Goal: Transaction & Acquisition: Purchase product/service

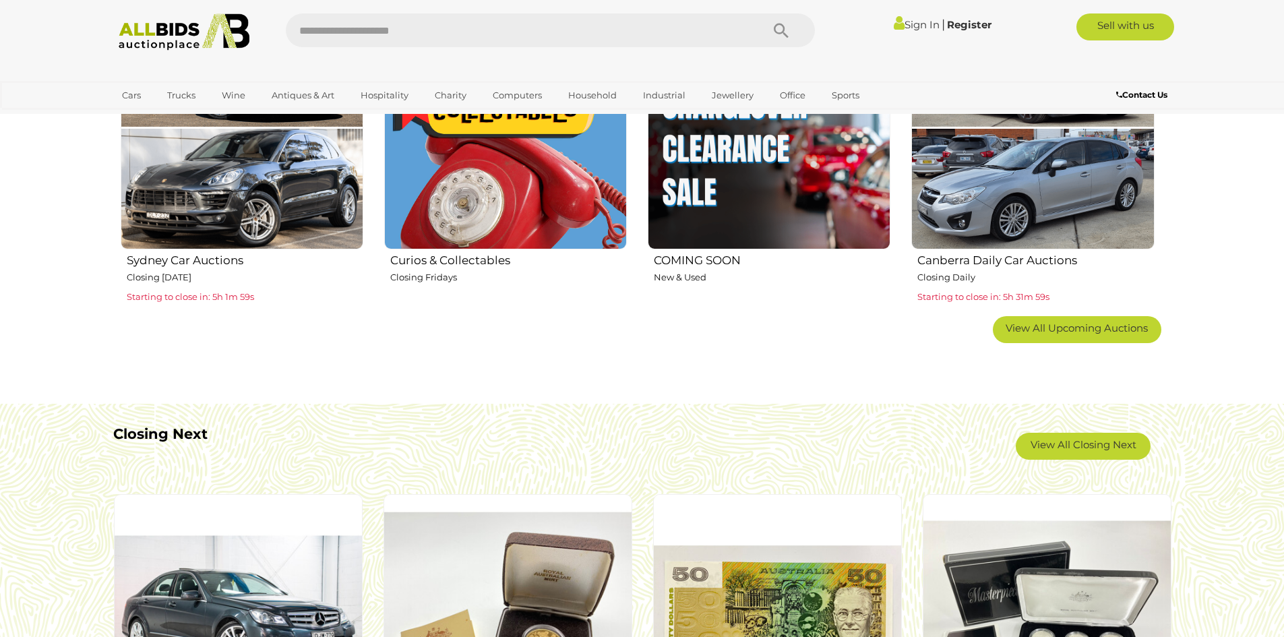
scroll to position [944, 0]
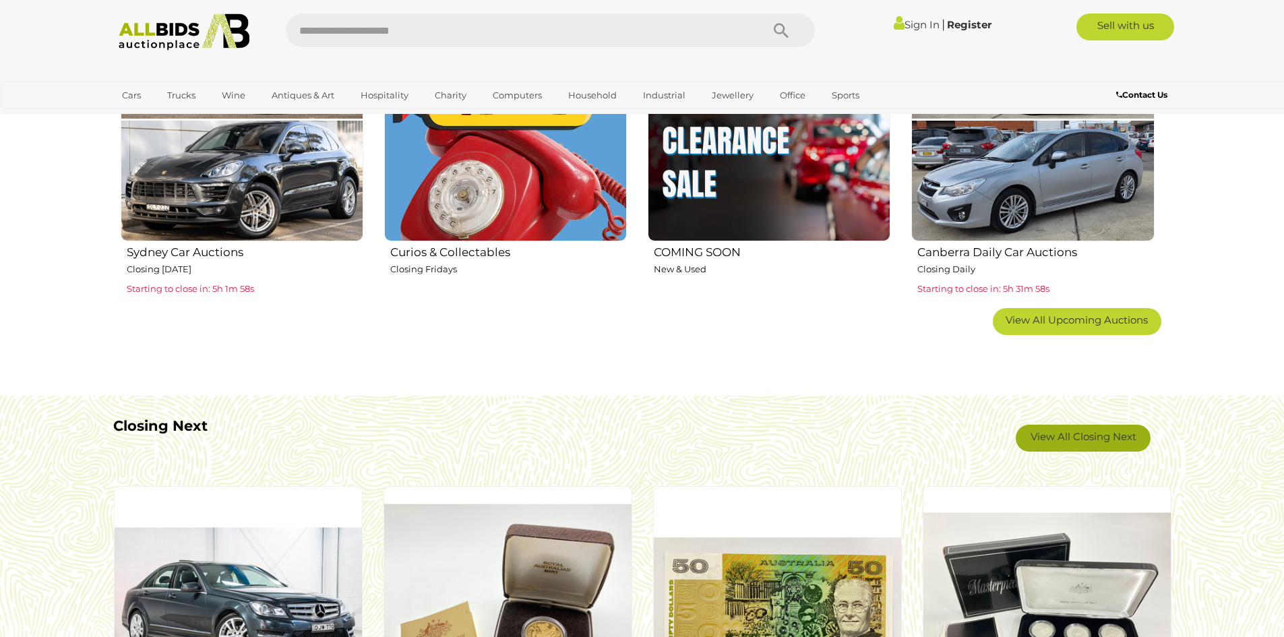
click at [1085, 446] on link "View All Closing Next" at bounding box center [1083, 438] width 135 height 27
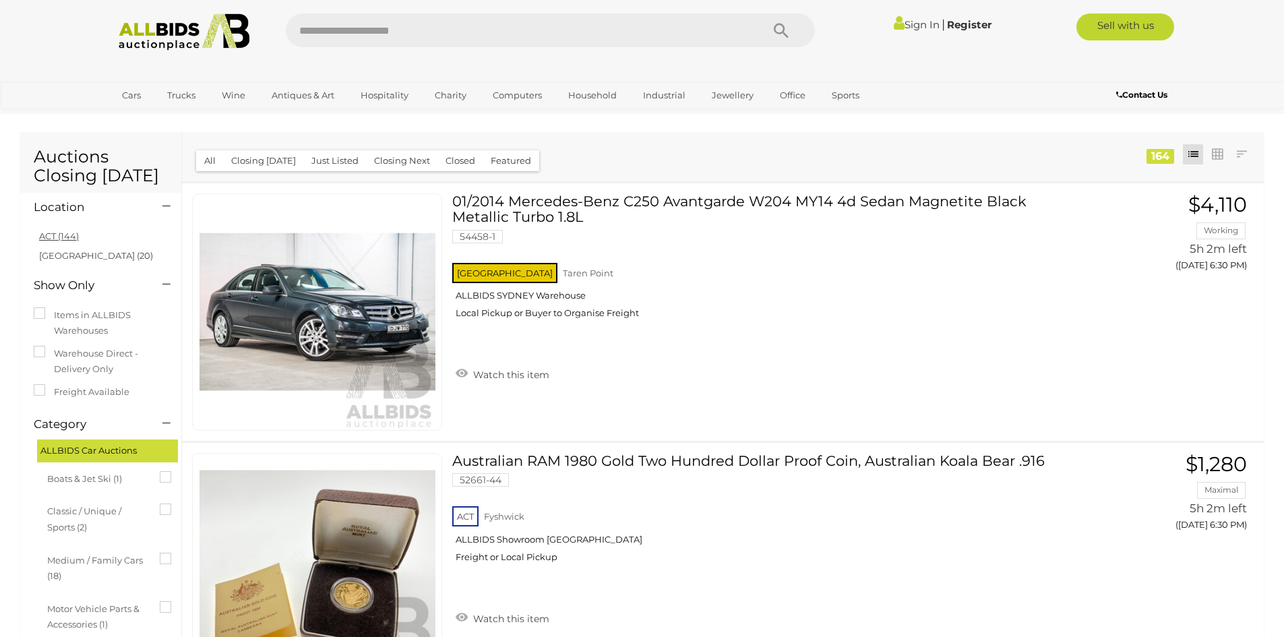
click at [55, 238] on link "ACT (144)" at bounding box center [59, 236] width 40 height 11
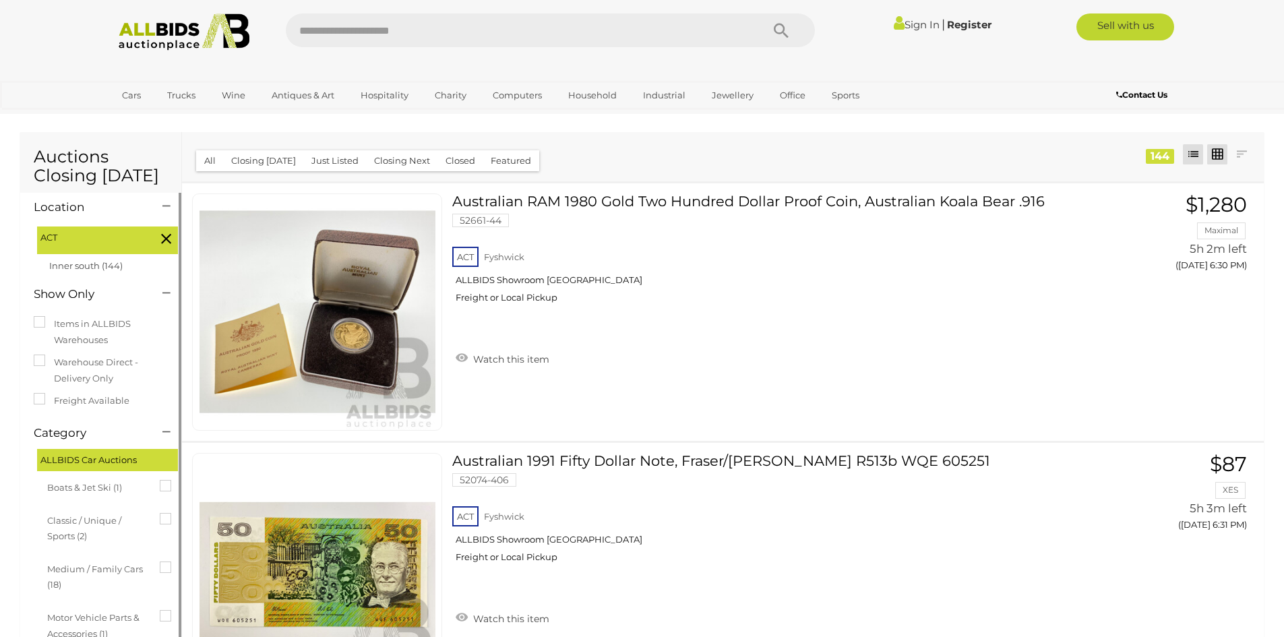
click at [1214, 152] on link at bounding box center [1217, 154] width 20 height 20
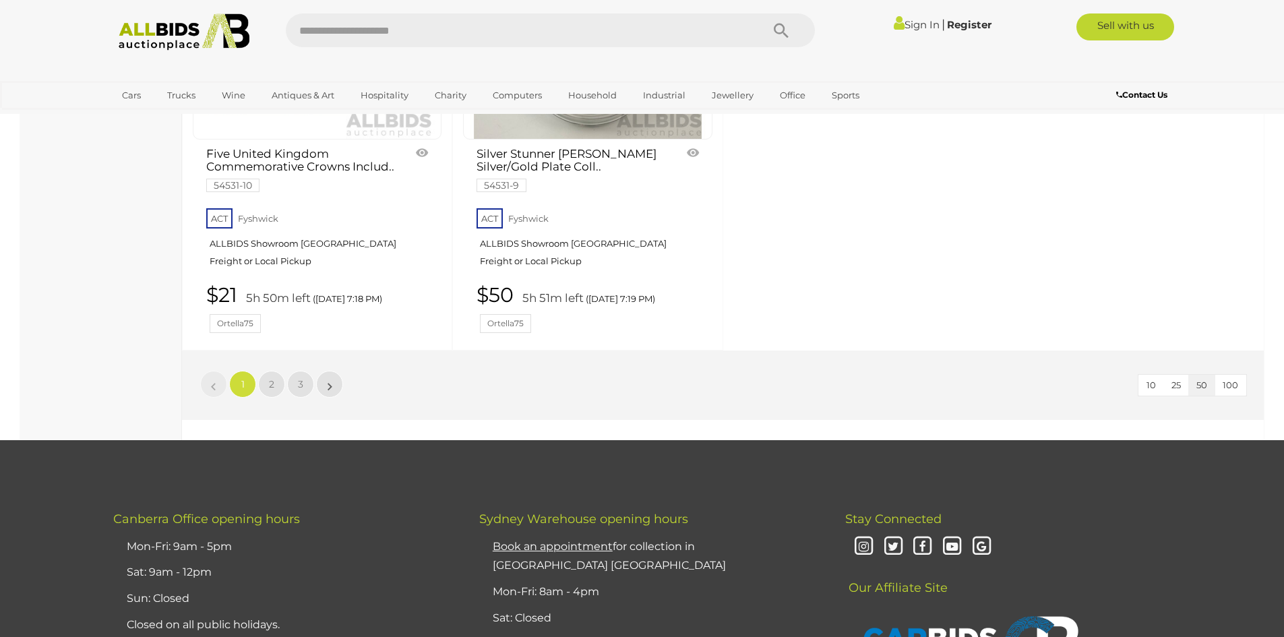
scroll to position [5845, 0]
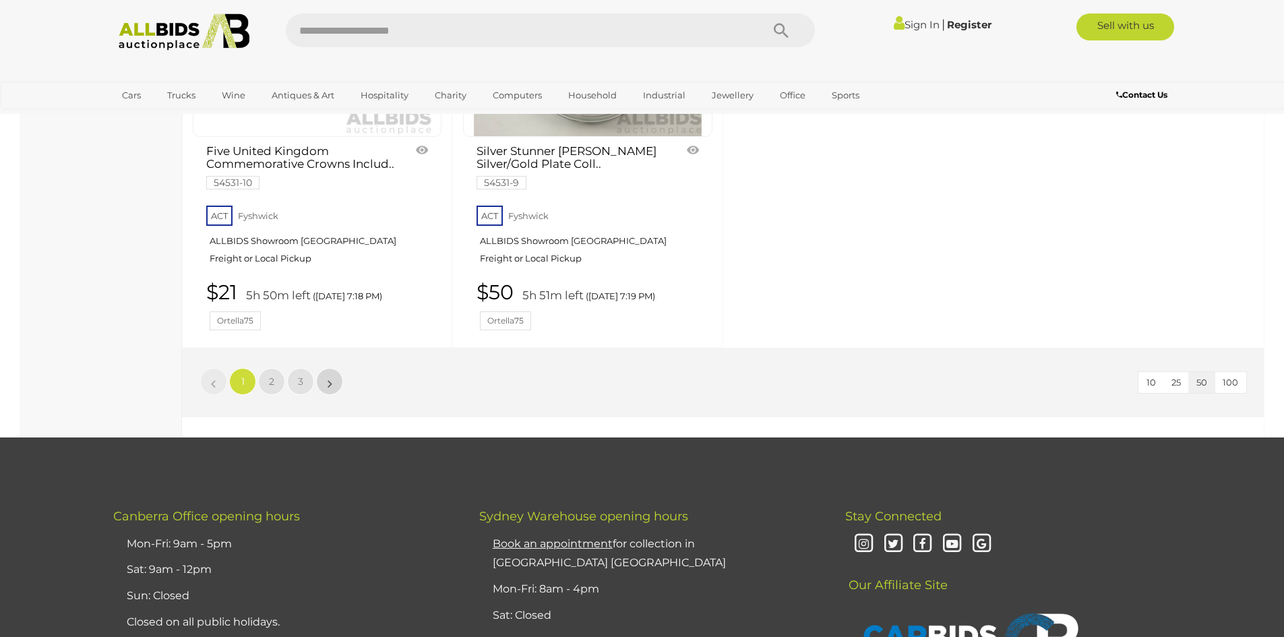
click at [336, 368] on link "»" at bounding box center [329, 381] width 27 height 27
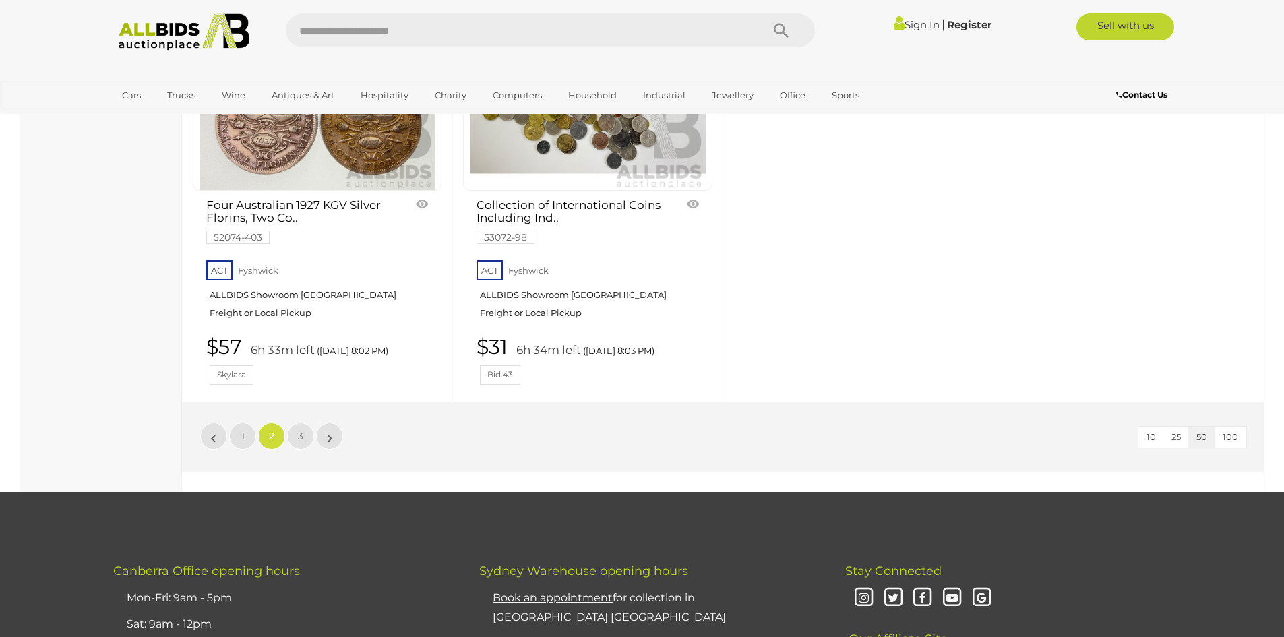
scroll to position [5912, 0]
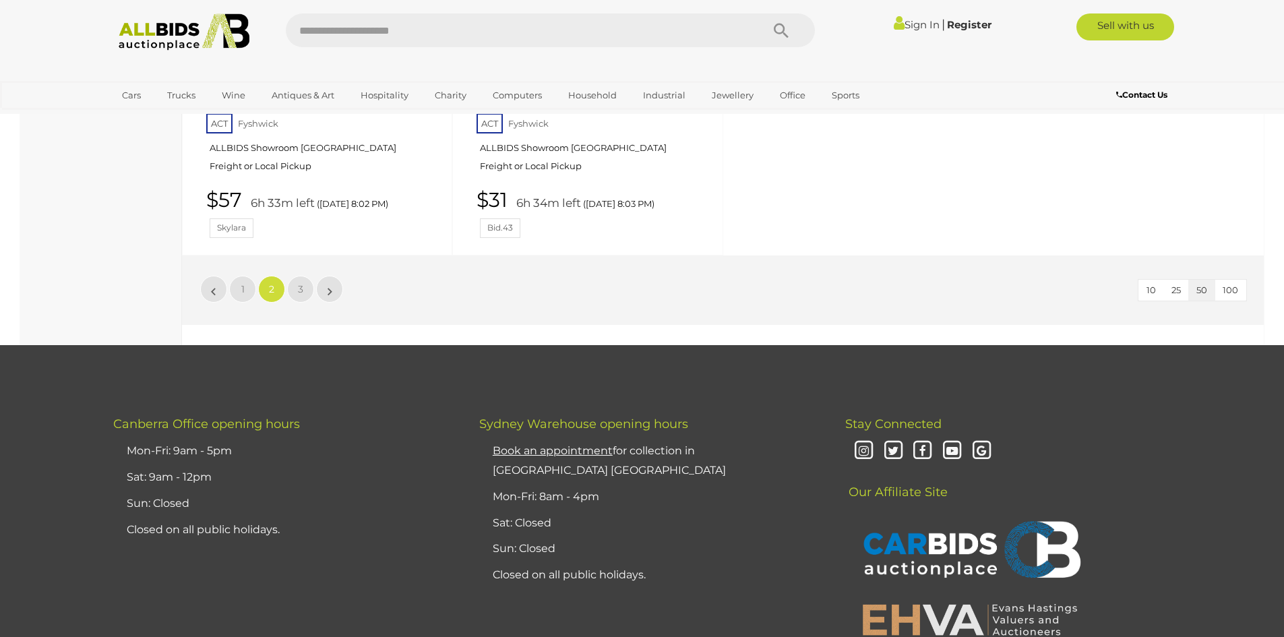
click at [331, 282] on li "»" at bounding box center [330, 289] width 26 height 27
click at [297, 276] on link "3" at bounding box center [300, 289] width 27 height 27
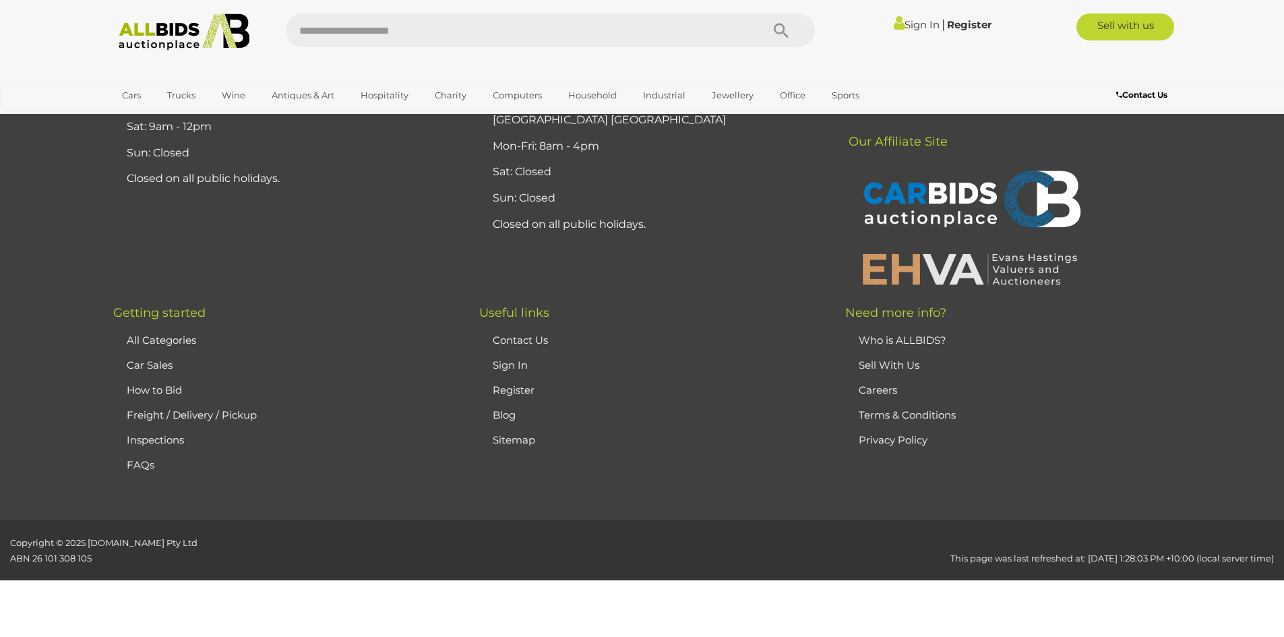
scroll to position [47, 0]
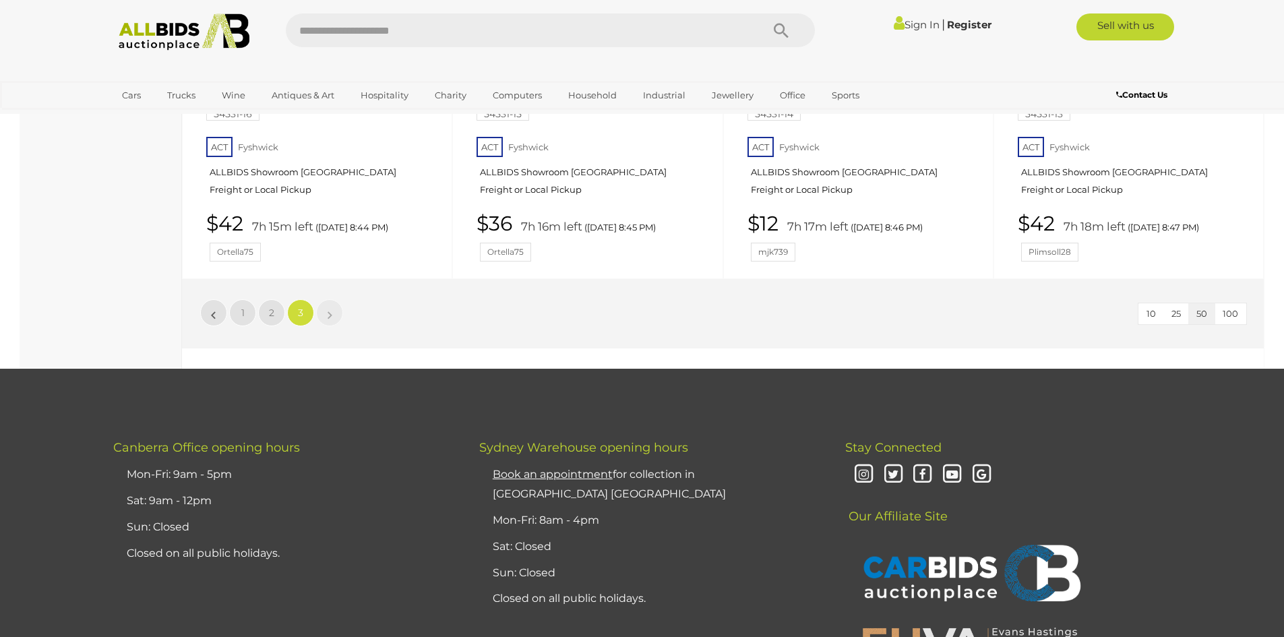
scroll to position [5103, 0]
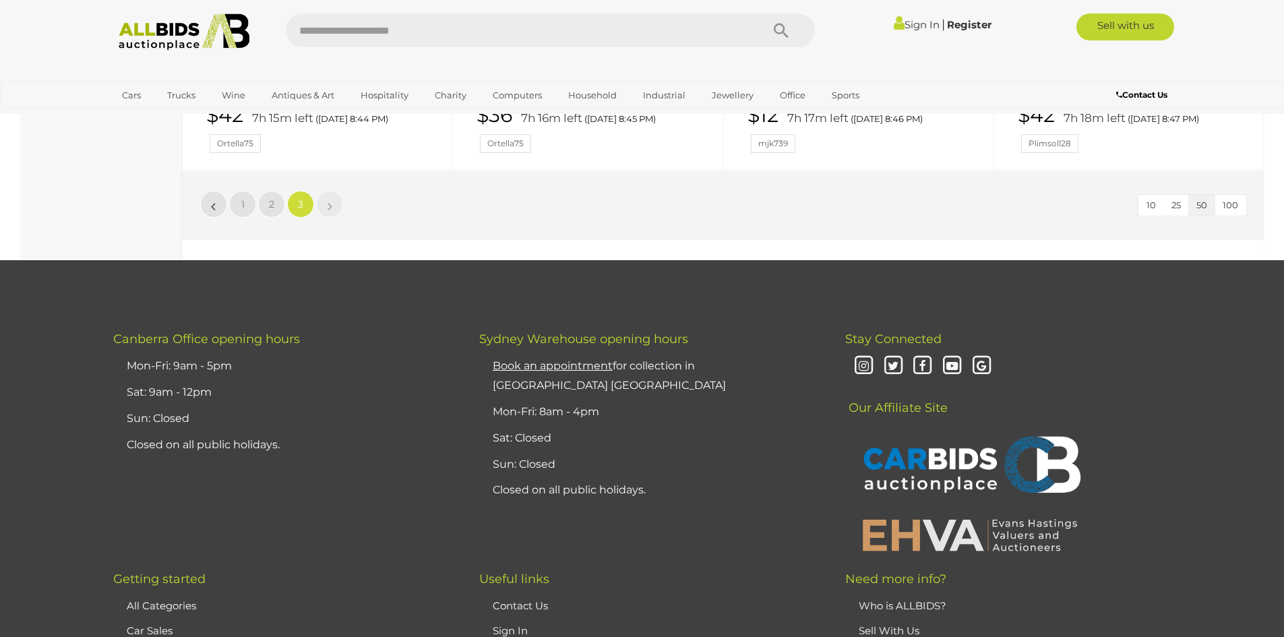
click at [177, 35] on img at bounding box center [184, 31] width 146 height 37
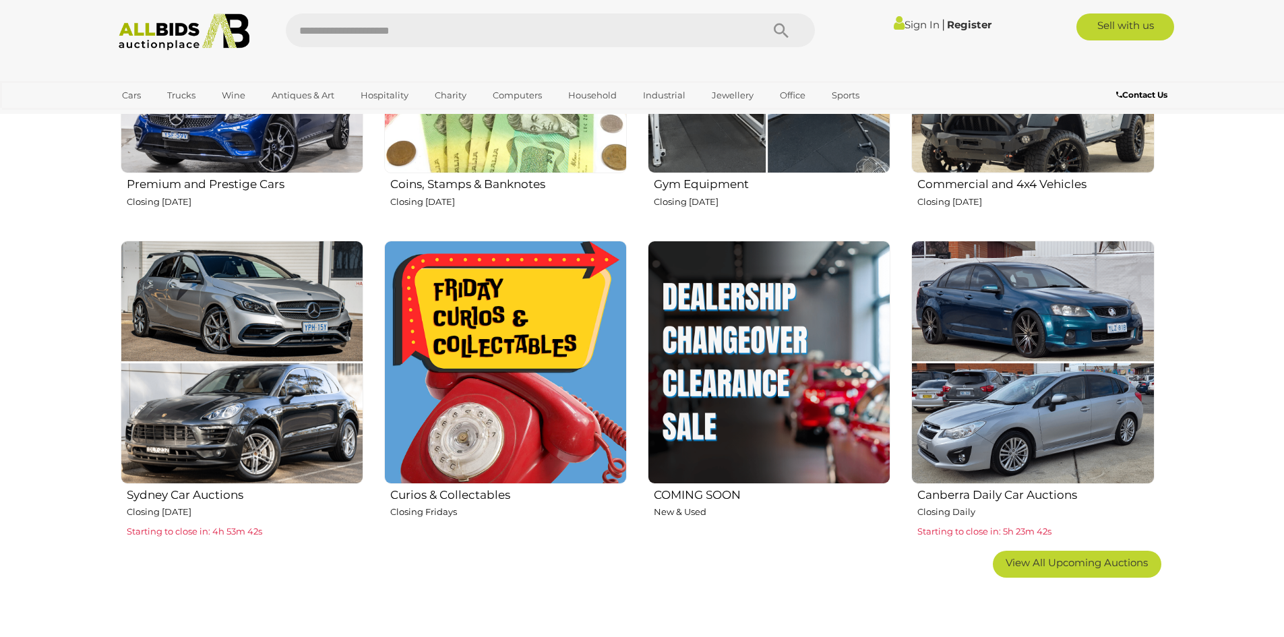
scroll to position [742, 0]
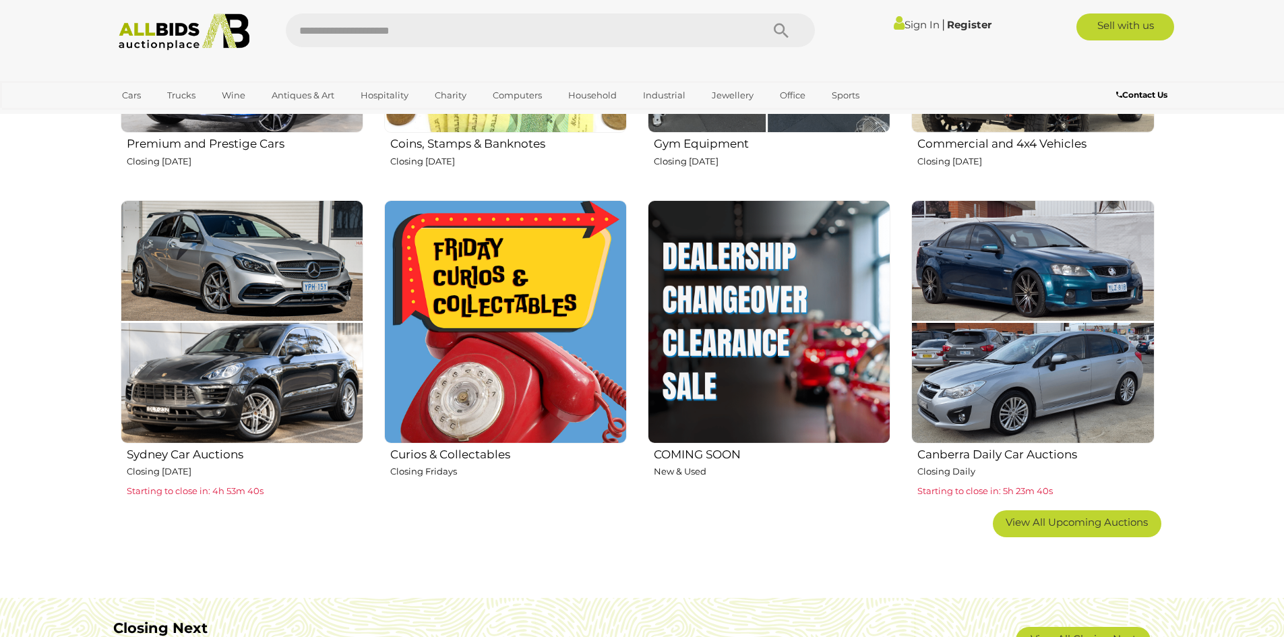
click at [469, 311] on img at bounding box center [505, 321] width 243 height 243
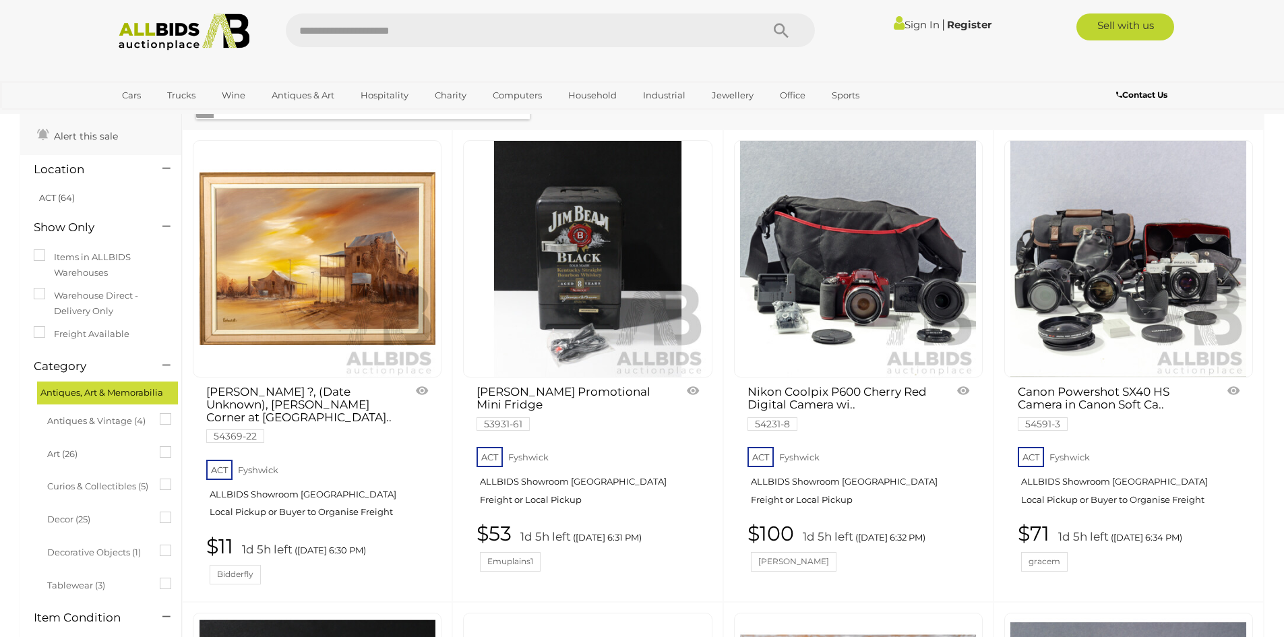
scroll to position [67, 0]
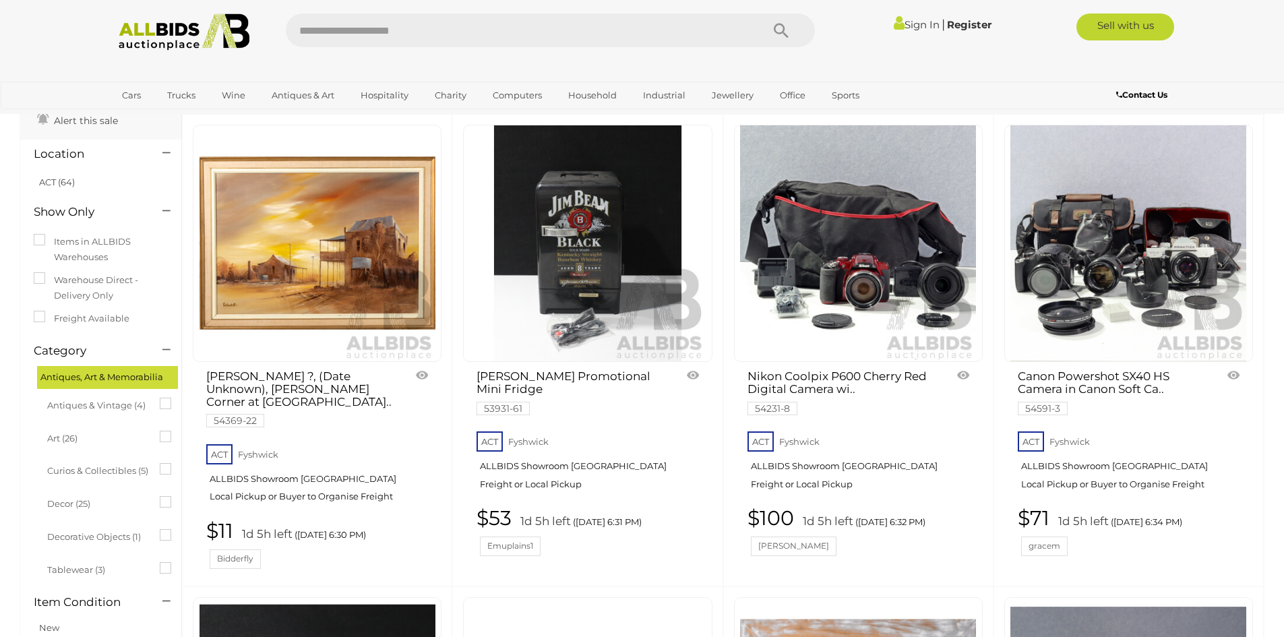
click at [583, 258] on img at bounding box center [588, 243] width 236 height 236
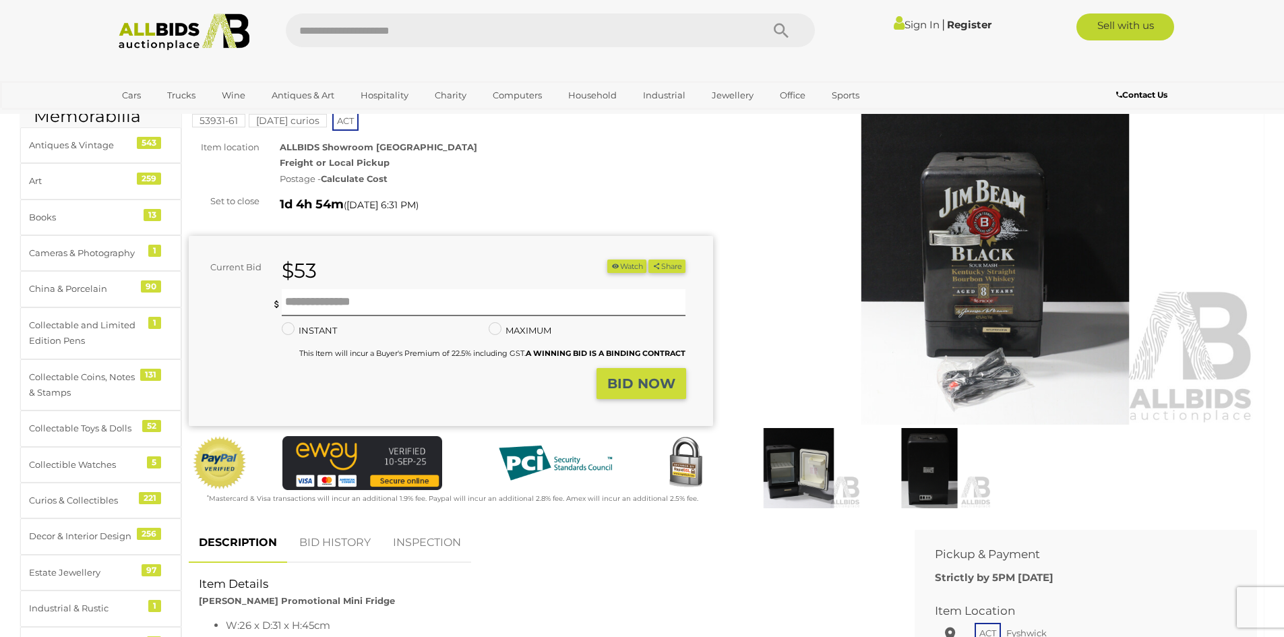
scroll to position [202, 0]
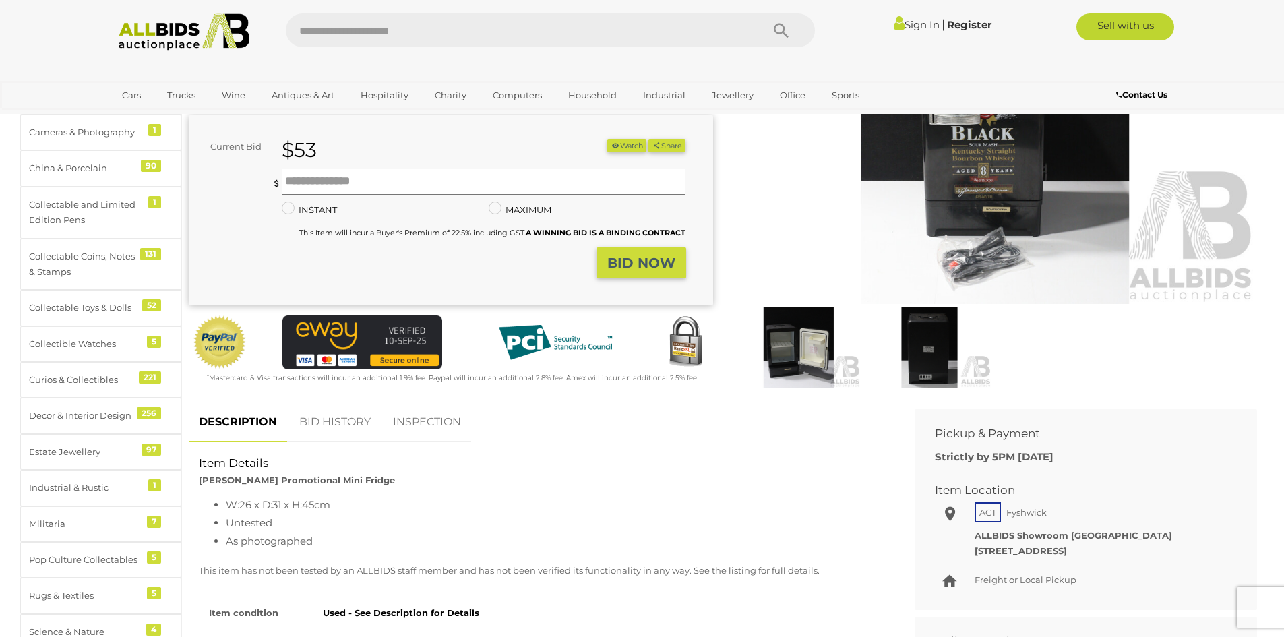
click at [333, 419] on link "BID HISTORY" at bounding box center [335, 422] width 92 height 40
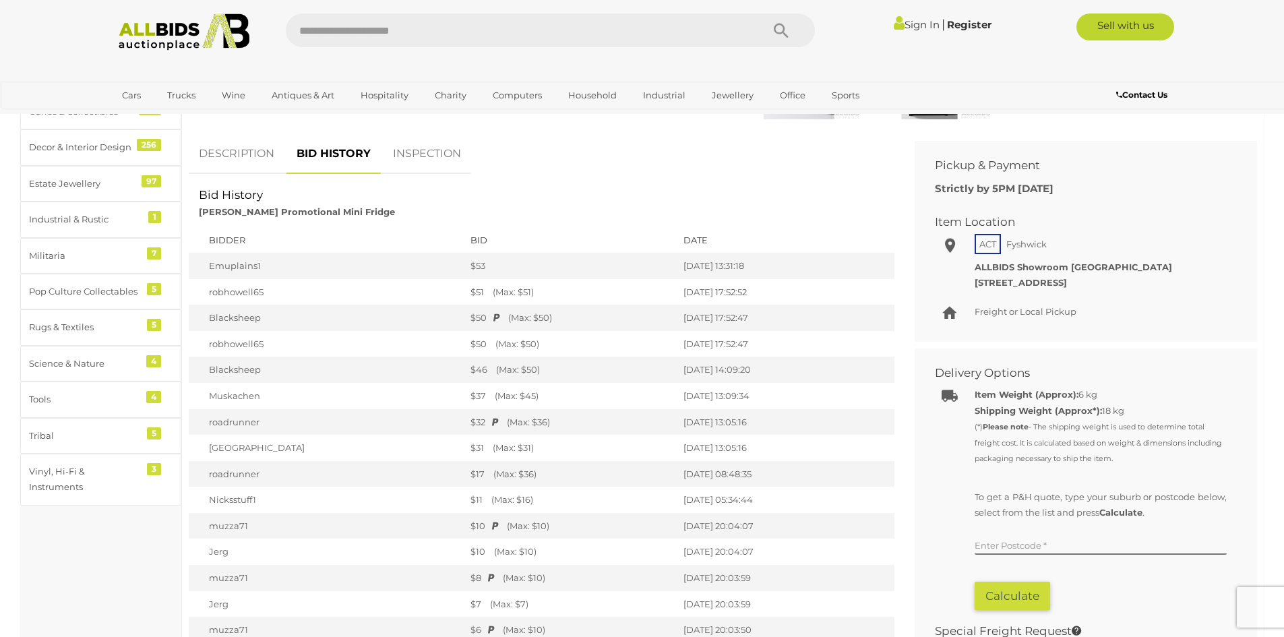
scroll to position [472, 0]
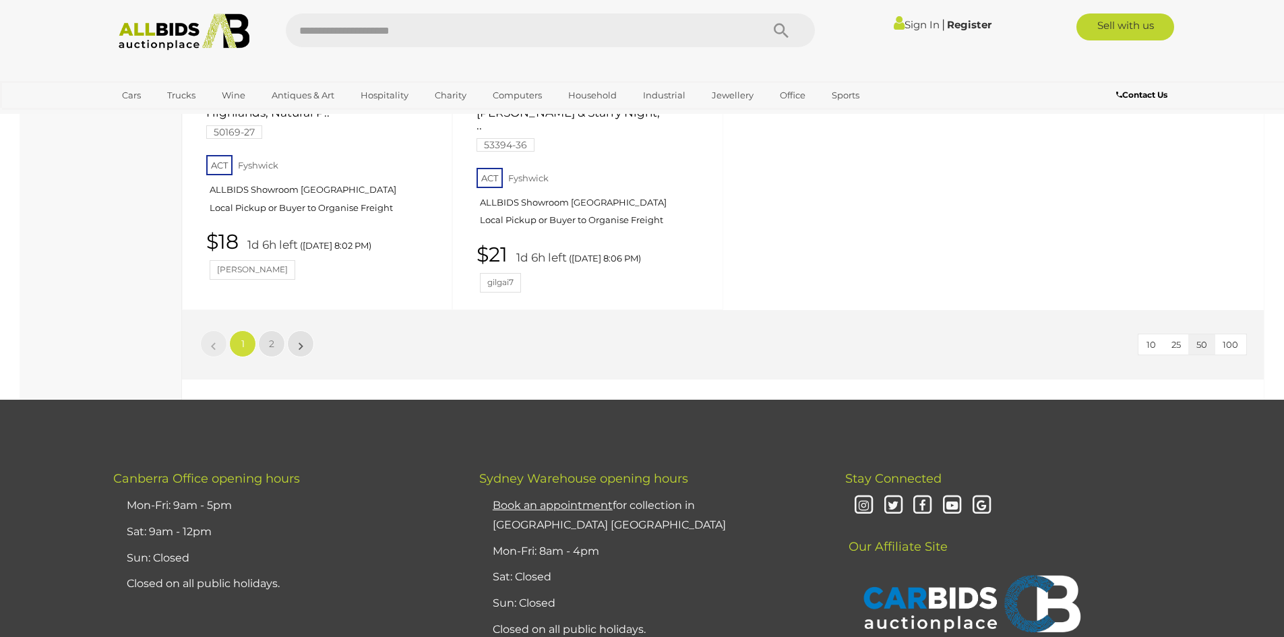
scroll to position [5909, 0]
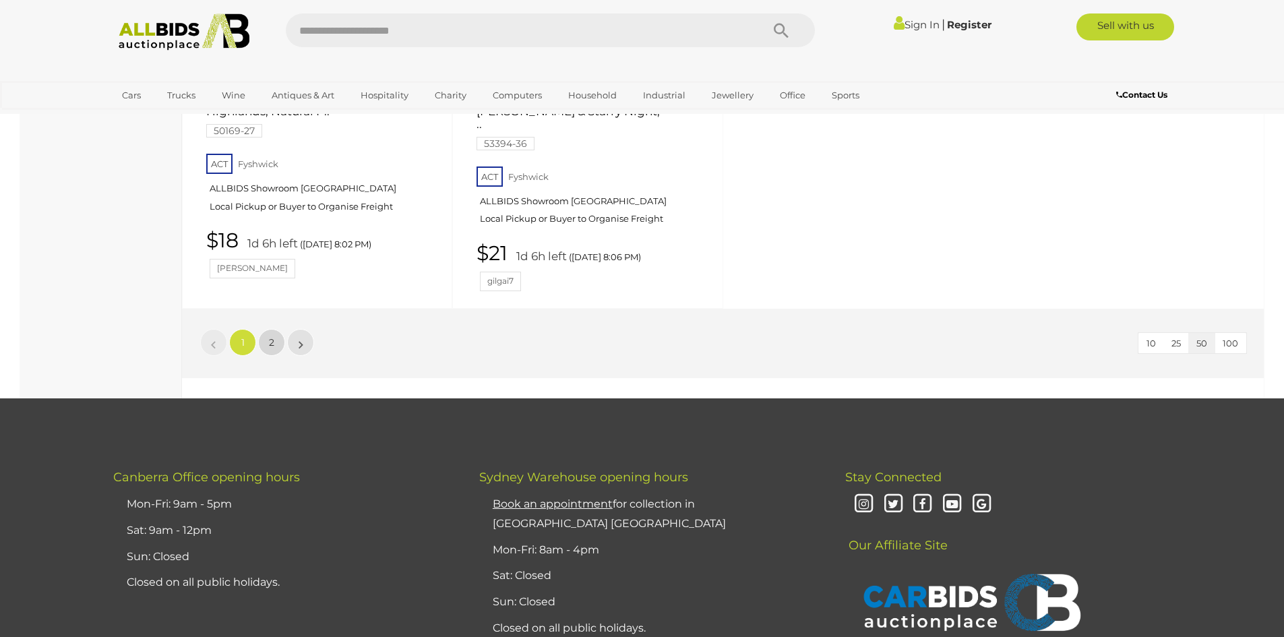
click at [266, 329] on link "2" at bounding box center [271, 342] width 27 height 27
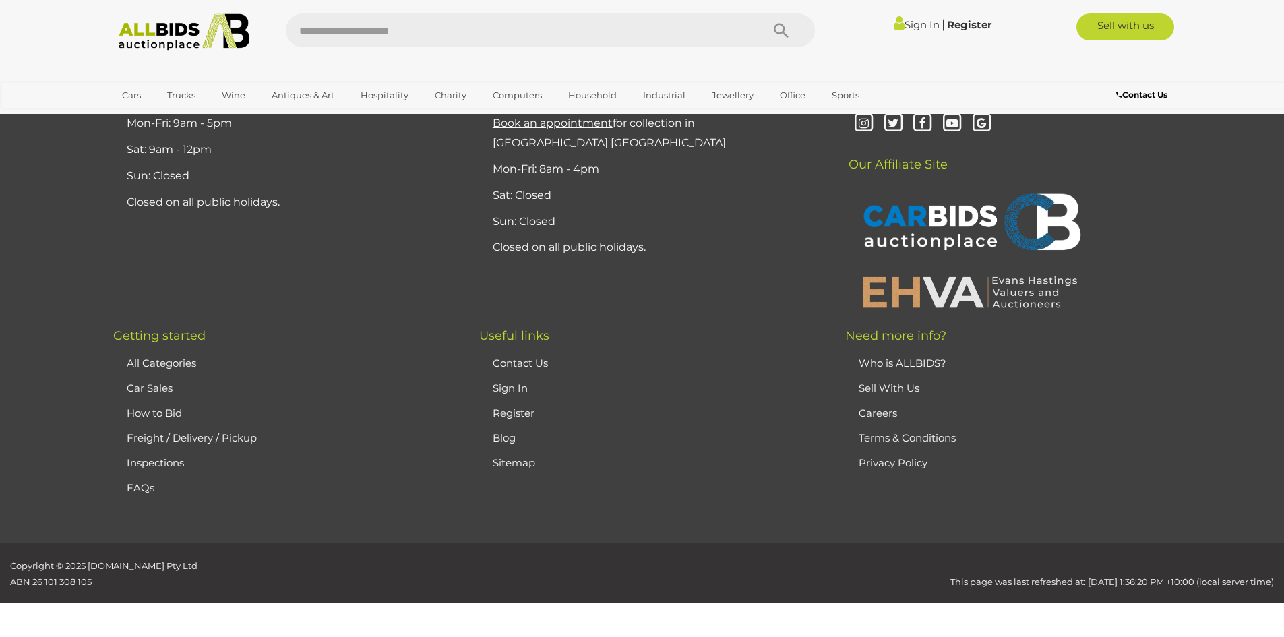
scroll to position [47, 0]
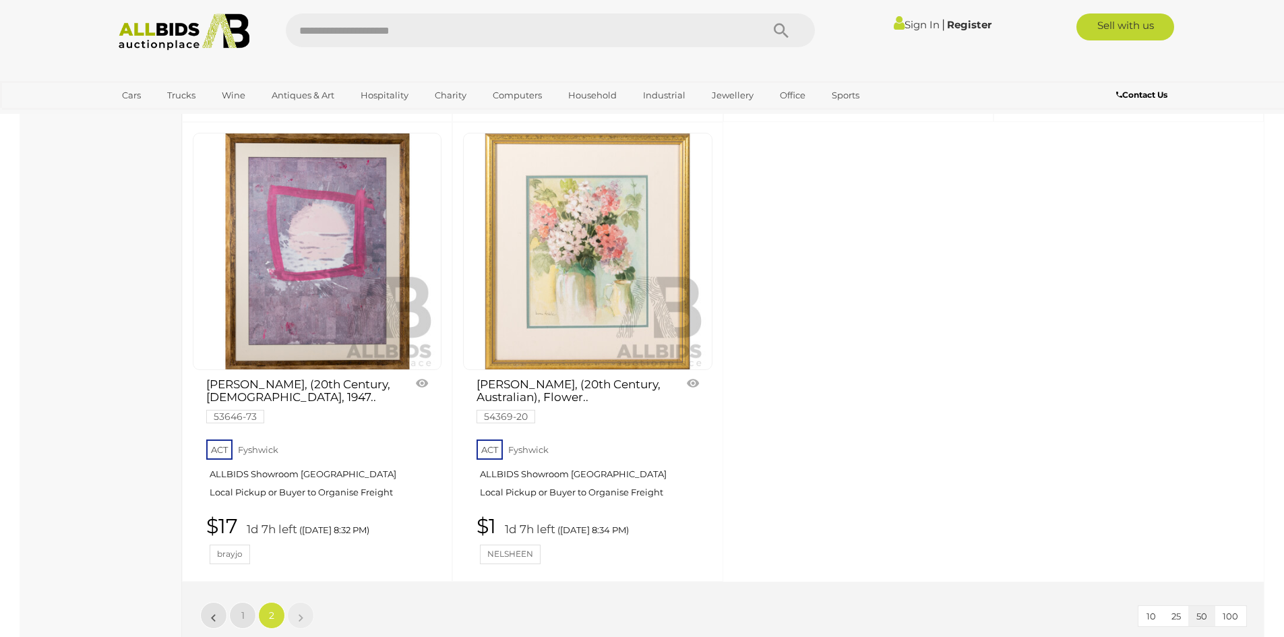
scroll to position [1462, 0]
